Goal: Task Accomplishment & Management: Complete application form

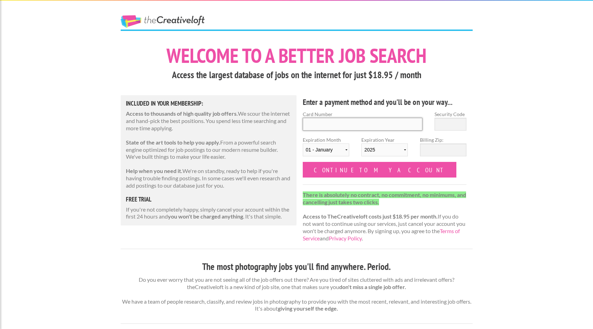
click at [329, 120] on input "Card Number" at bounding box center [363, 124] width 120 height 13
type input "[CREDIT_CARD_NUMBER]"
type input "030"
select select "04"
select select "2029"
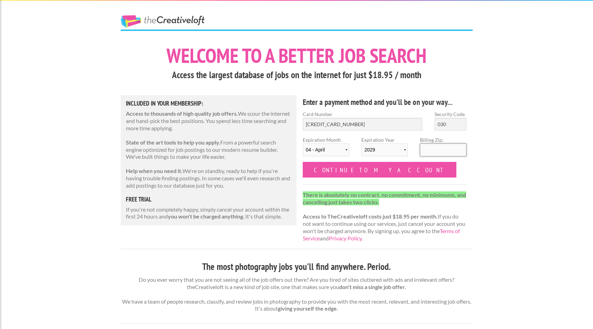
click at [422, 149] on input "Billing Zip:" at bounding box center [443, 149] width 46 height 13
type input "19145"
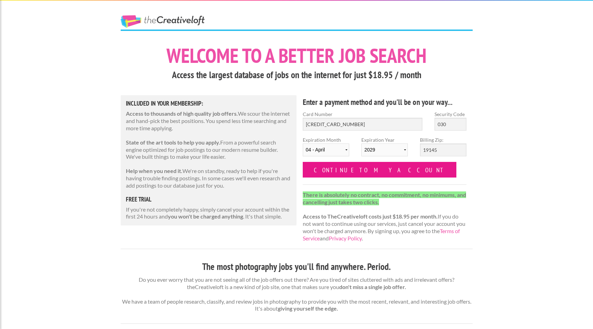
click at [364, 169] on input "Continue to my account" at bounding box center [380, 170] width 154 height 16
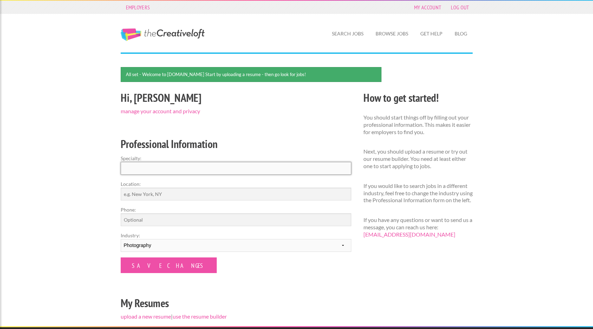
click at [159, 169] on input "Specialty:" at bounding box center [236, 168] width 231 height 13
type input "Photography"
click at [142, 191] on input "Location:" at bounding box center [236, 193] width 231 height 13
type input "[GEOGRAPHIC_DATA]"
type input "9492395740"
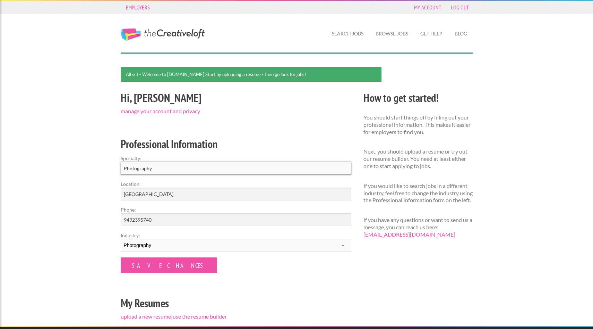
click at [167, 169] on input "Photography" at bounding box center [236, 168] width 231 height 13
click at [127, 165] on input "Photography" at bounding box center [236, 168] width 231 height 13
type input "hotography"
click at [121, 257] on input "Save Changes" at bounding box center [169, 265] width 96 height 16
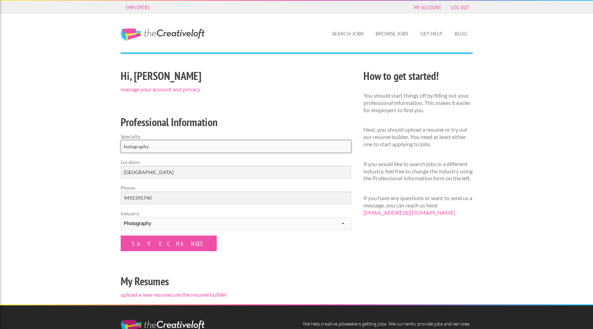
click at [124, 147] on input "hotography" at bounding box center [236, 146] width 231 height 13
type input "Real estate photography"
click at [161, 243] on input "Save Changes" at bounding box center [169, 243] width 96 height 16
click at [161, 242] on input "Save Changes" at bounding box center [169, 243] width 96 height 16
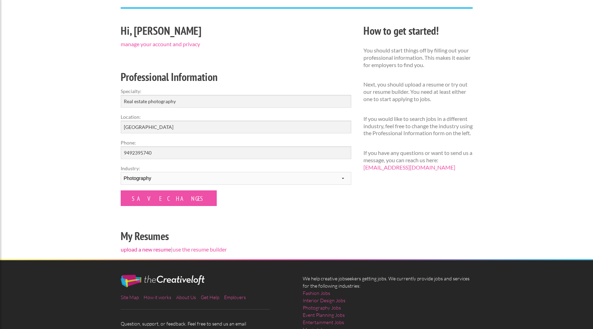
click at [162, 249] on link "upload a new resume" at bounding box center [146, 249] width 50 height 7
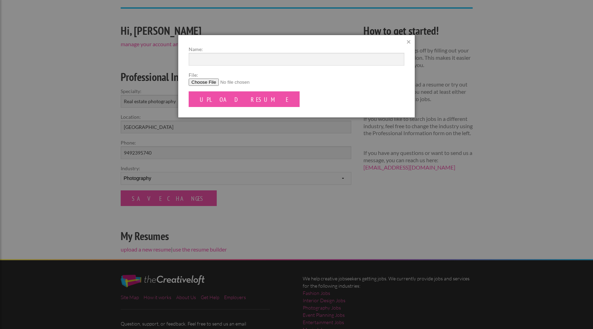
click at [203, 83] on input "File:" at bounding box center [297, 81] width 216 height 7
type input "C:\fakepath\[PERSON_NAME] - CV photographer .docx"
click at [231, 102] on input "Upload Resume" at bounding box center [244, 99] width 111 height 16
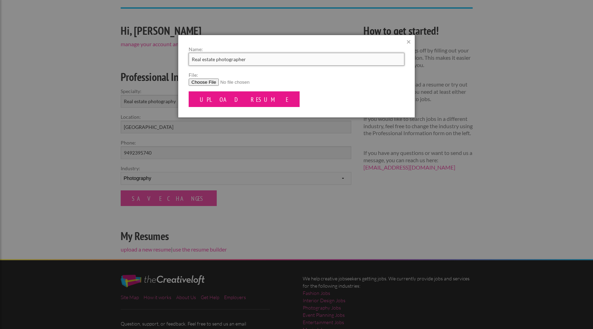
type input "Real estate photographer"
click at [223, 98] on input "Upload Resume" at bounding box center [244, 99] width 111 height 16
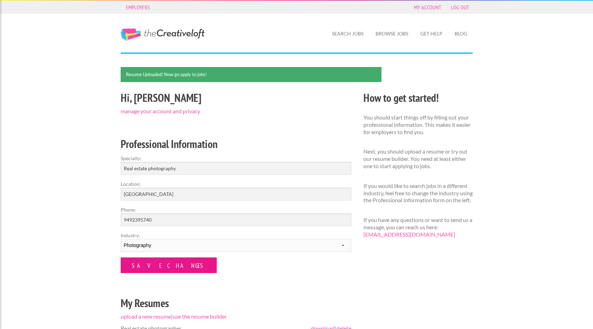
click at [158, 261] on input "Save Changes" at bounding box center [169, 265] width 96 height 16
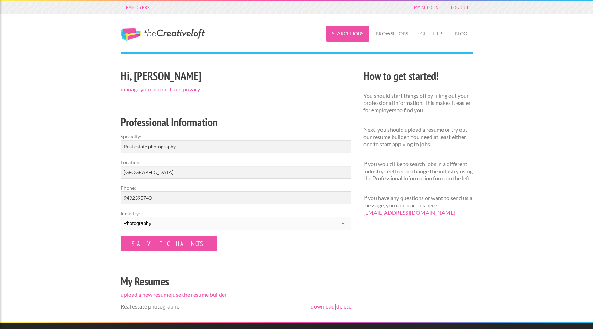
click at [344, 37] on link "Search Jobs" at bounding box center [348, 34] width 43 height 16
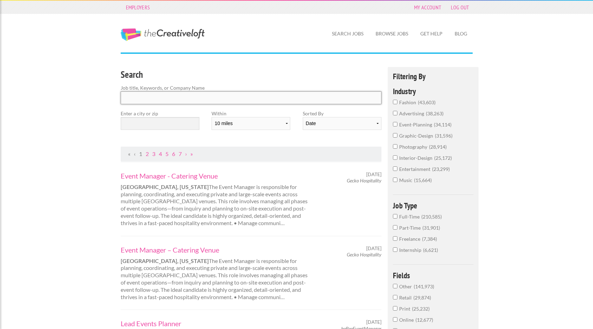
click at [168, 101] on input "Search" at bounding box center [251, 97] width 261 height 13
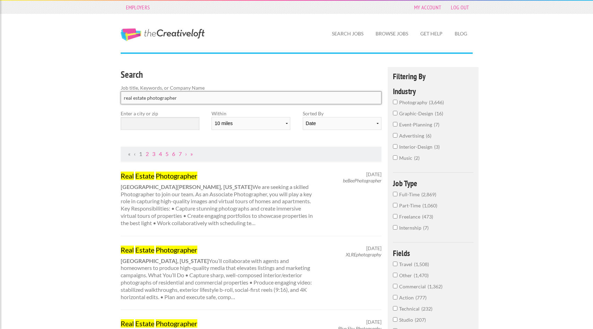
type input "real estate photographer"
click at [154, 122] on input "text" at bounding box center [160, 123] width 79 height 13
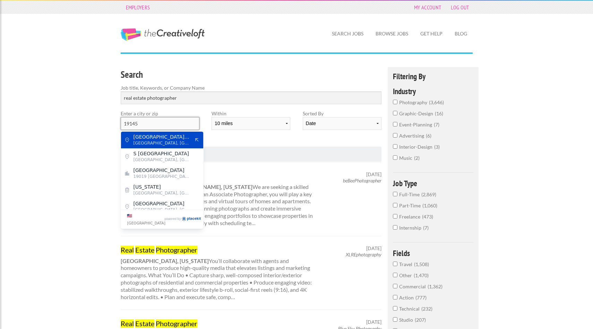
type input "19145"
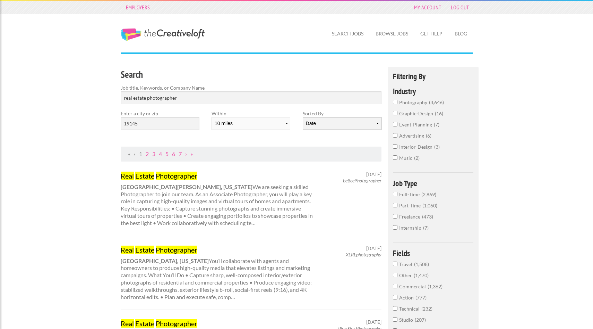
click at [320, 125] on select "Date Relevance" at bounding box center [342, 123] width 79 height 13
click at [303, 117] on select "Date Relevance" at bounding box center [342, 123] width 79 height 13
click at [286, 124] on select "10 miles 20 miles 50 miles 100 miles 200 miles 300 miles 400 miles 500 miles" at bounding box center [251, 123] width 79 height 13
select select "50"
click at [212, 117] on select "10 miles 20 miles 50 miles 100 miles 200 miles 300 miles 400 miles 500 miles" at bounding box center [251, 123] width 79 height 13
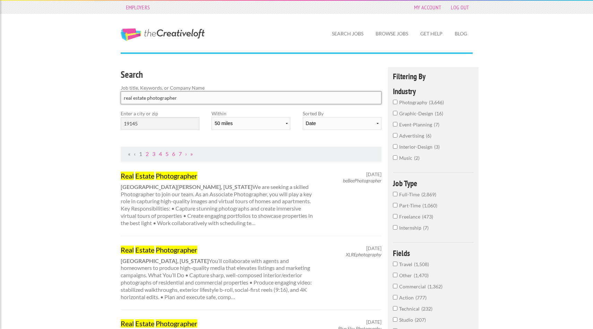
click at [289, 95] on input "real estate photographer" at bounding box center [251, 97] width 261 height 13
click button "submit" at bounding box center [0, 0] width 0 height 0
click at [404, 103] on span "photography" at bounding box center [414, 102] width 30 height 6
click at [398, 103] on input "photography 3,646" at bounding box center [395, 102] width 5 height 5
click at [395, 215] on input "Part-Time 1,060" at bounding box center [395, 215] width 5 height 5
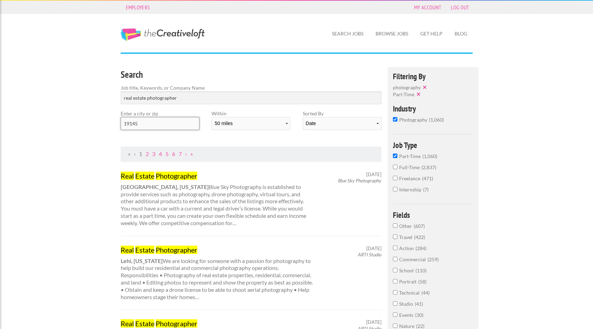
click at [176, 121] on input "19145" at bounding box center [160, 123] width 79 height 13
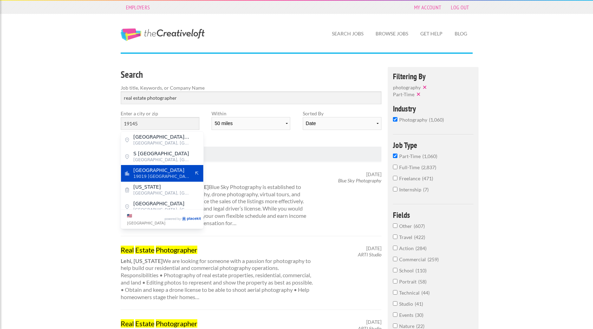
click at [151, 167] on span "Philadelphia" at bounding box center [162, 170] width 57 height 6
type input "Philadelphia"
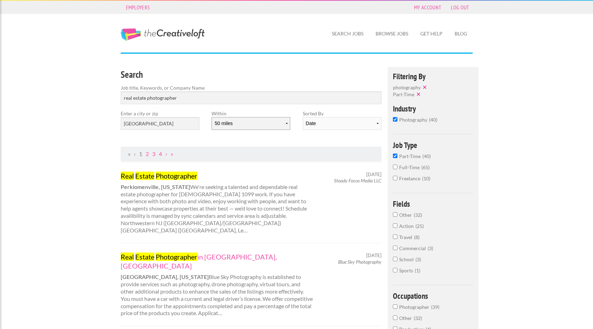
click at [235, 121] on select "10 miles 20 miles 50 miles 100 miles 200 miles 300 miles 400 miles 500 miles" at bounding box center [251, 123] width 79 height 13
click at [212, 117] on select "10 miles 20 miles 50 miles 100 miles 200 miles 300 miles 400 miles 500 miles" at bounding box center [251, 123] width 79 height 13
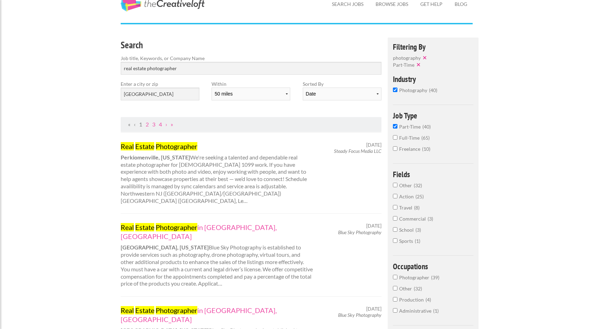
scroll to position [31, 0]
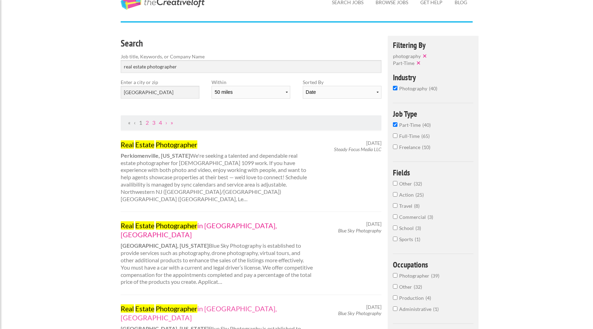
click at [180, 221] on mark "Photographer" at bounding box center [177, 225] width 42 height 8
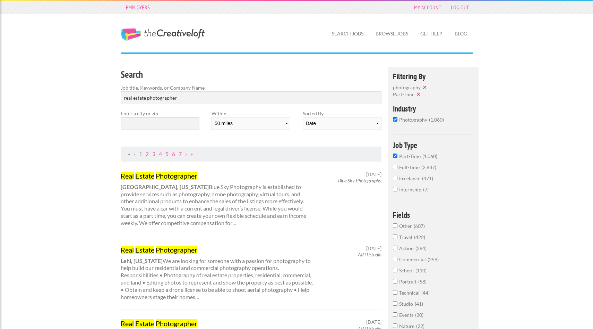
select select "50"
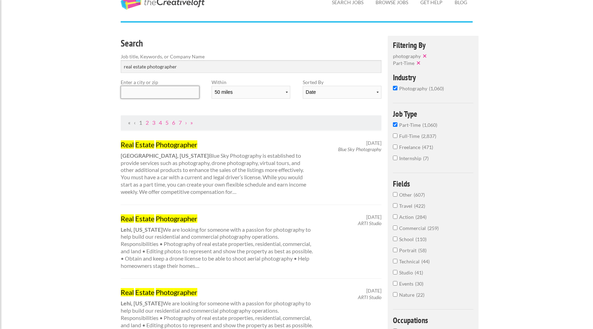
click at [159, 89] on input "text" at bounding box center [160, 92] width 79 height 13
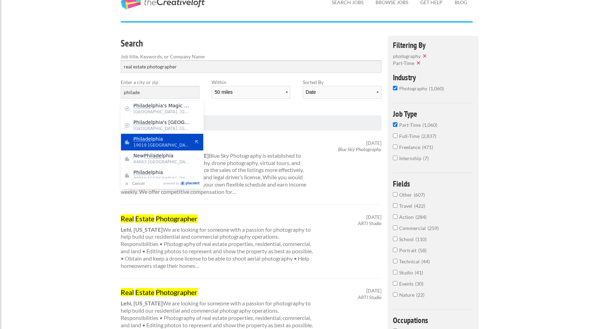
click at [157, 140] on span "Philade lphia" at bounding box center [162, 139] width 57 height 6
type input "Philadelphia"
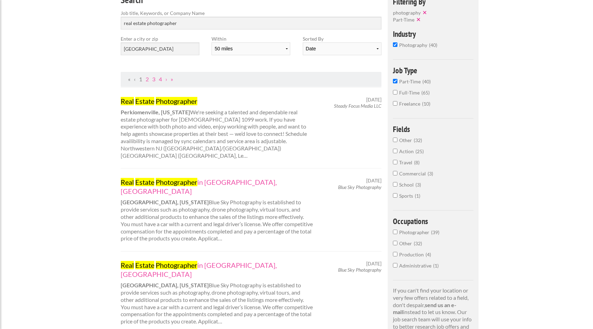
scroll to position [73, 0]
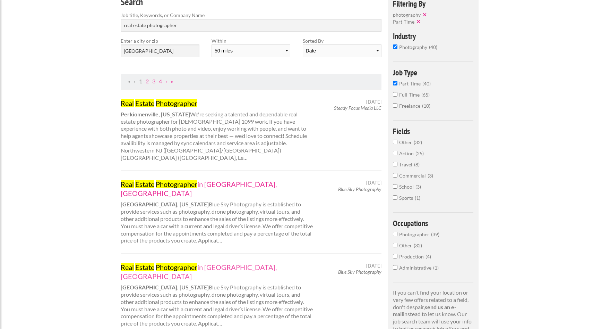
click at [223, 179] on link "Real Estate Photographer in Trenton, NJ" at bounding box center [217, 188] width 193 height 18
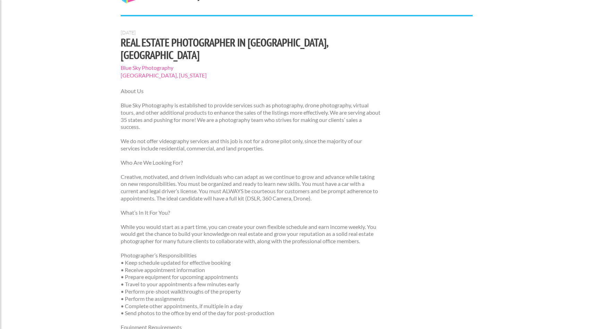
scroll to position [42, 0]
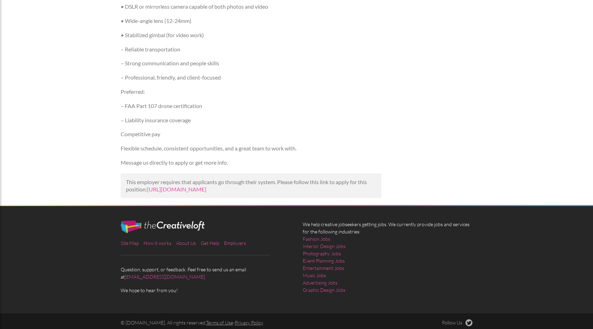
scroll to position [248, 0]
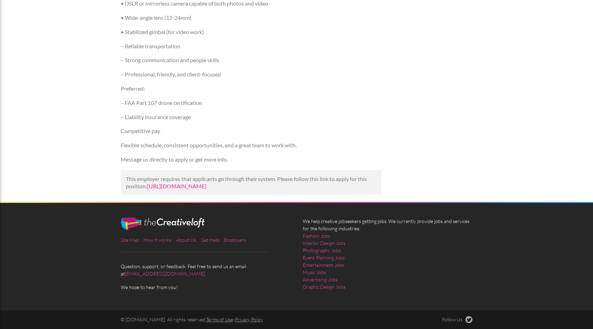
click at [199, 183] on link "[URL][DOMAIN_NAME]" at bounding box center [176, 186] width 59 height 7
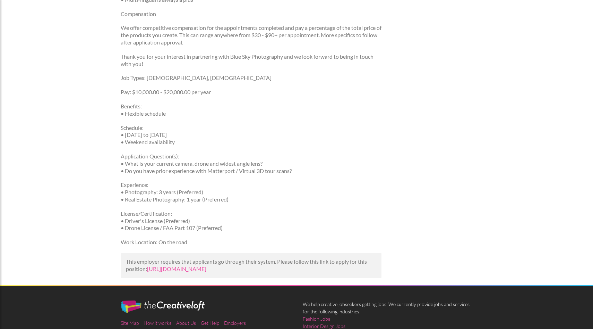
scroll to position [508, 0]
click at [191, 265] on link "https://www.indeed.com/viewjob?jk=567fe5397d17f4c0&utm_campaign=google_jobs_app…" at bounding box center [176, 268] width 59 height 7
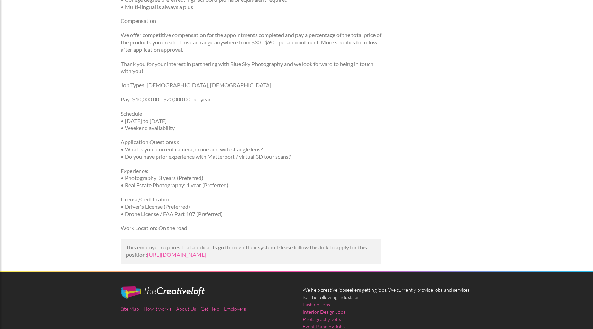
scroll to position [505, 0]
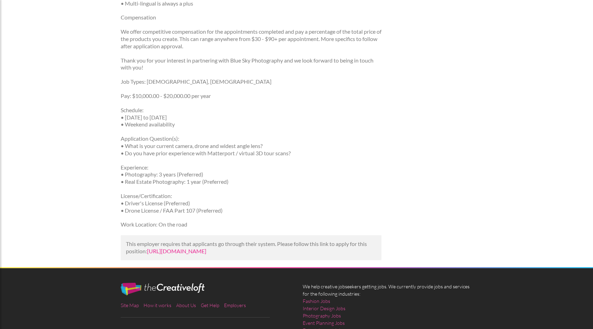
click at [206, 247] on link "[URL][DOMAIN_NAME]" at bounding box center [176, 250] width 59 height 7
